Goal: Task Accomplishment & Management: Use online tool/utility

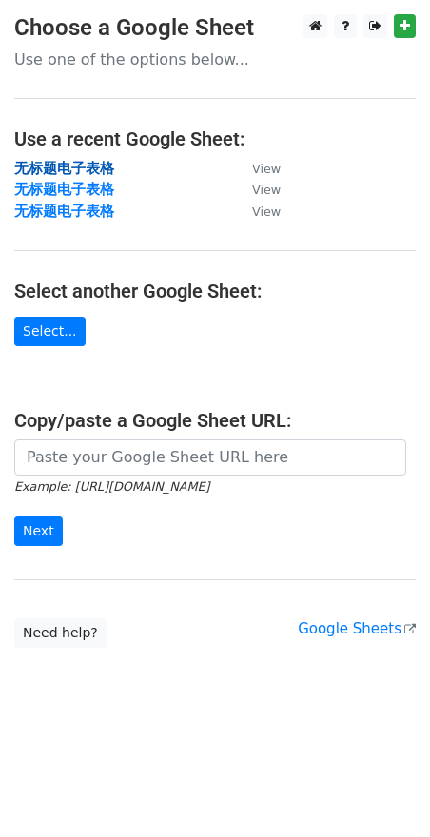
click at [99, 167] on strong "无标题电子表格" at bounding box center [64, 168] width 100 height 17
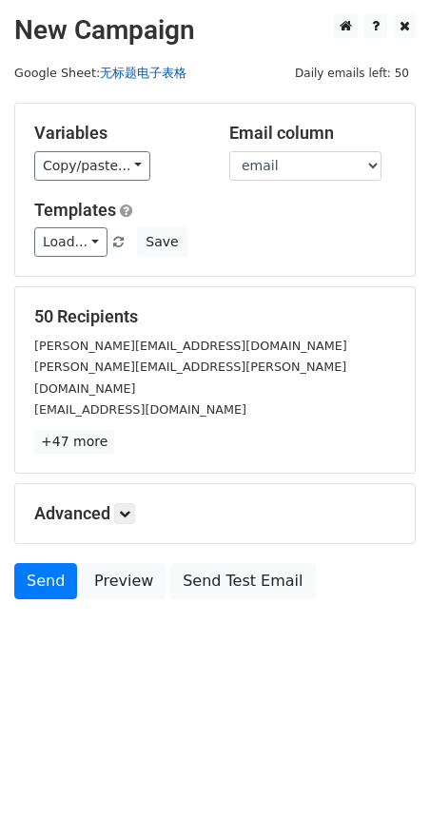
click at [159, 69] on link "无标题电子表格" at bounding box center [143, 73] width 87 height 14
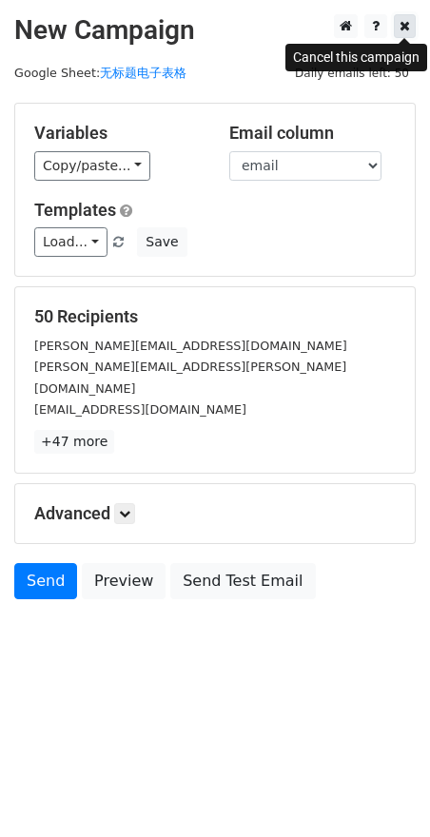
click at [410, 23] on link at bounding box center [405, 26] width 22 height 24
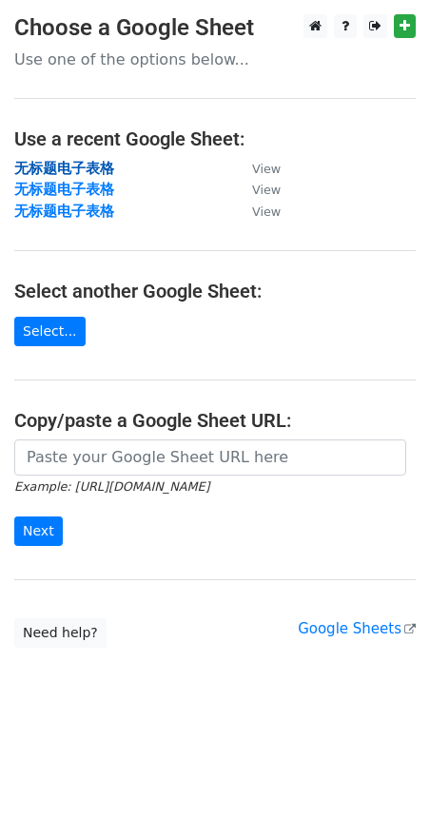
click at [89, 167] on strong "无标题电子表格" at bounding box center [64, 168] width 100 height 17
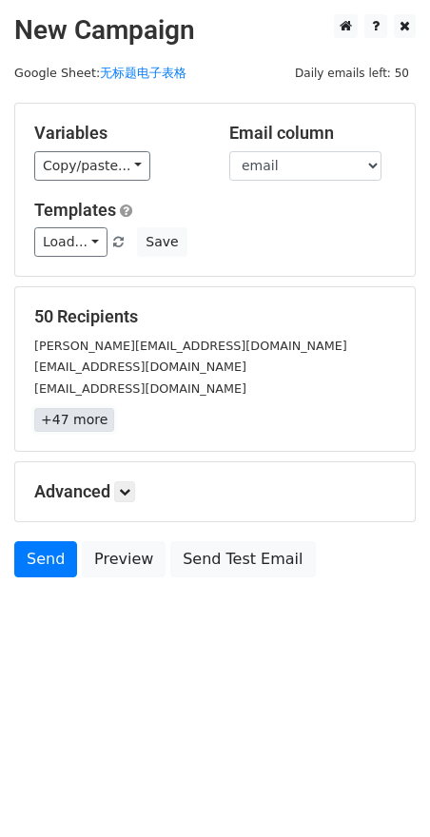
click at [88, 424] on link "+47 more" at bounding box center [74, 420] width 80 height 24
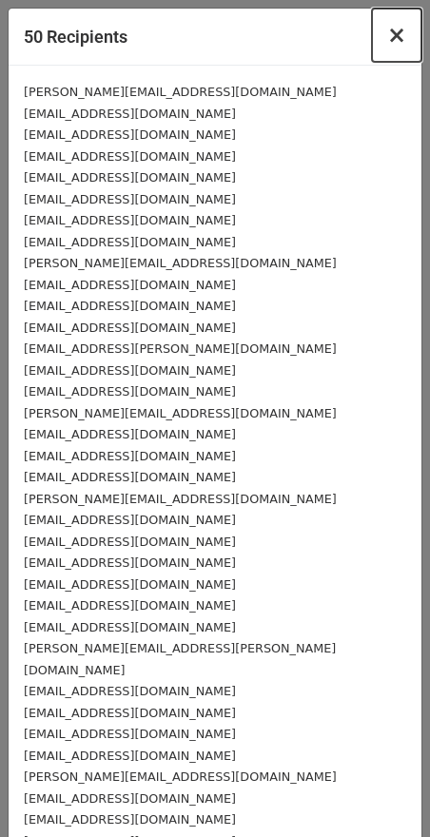
click at [372, 39] on button "×" at bounding box center [396, 35] width 49 height 53
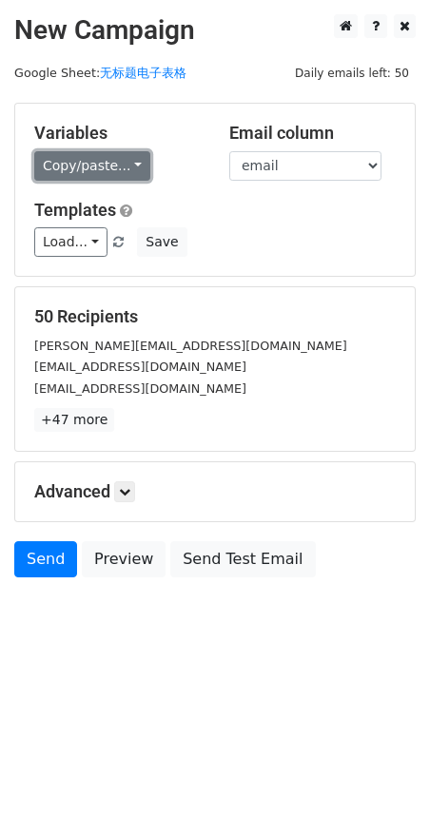
click at [117, 157] on link "Copy/paste..." at bounding box center [92, 165] width 116 height 29
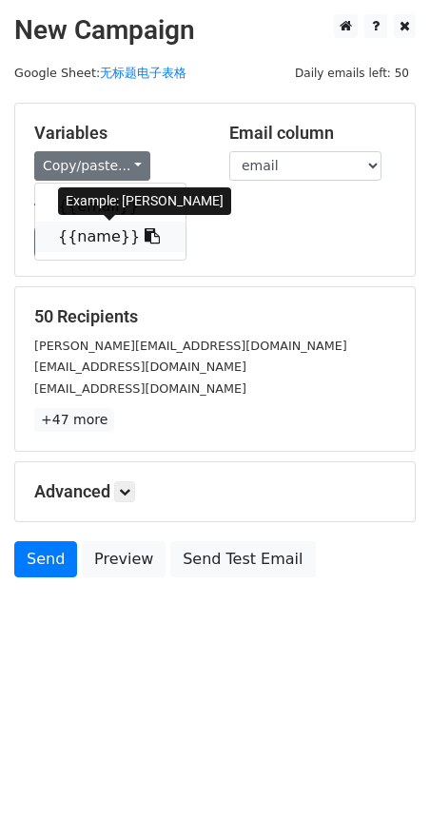
click at [107, 234] on link "{{name}}" at bounding box center [110, 237] width 150 height 30
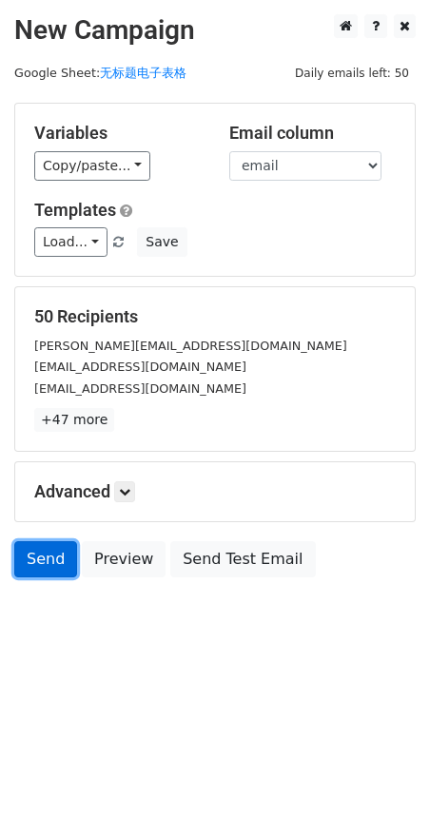
click at [31, 565] on link "Send" at bounding box center [45, 559] width 63 height 36
